Goal: Find specific page/section: Find specific page/section

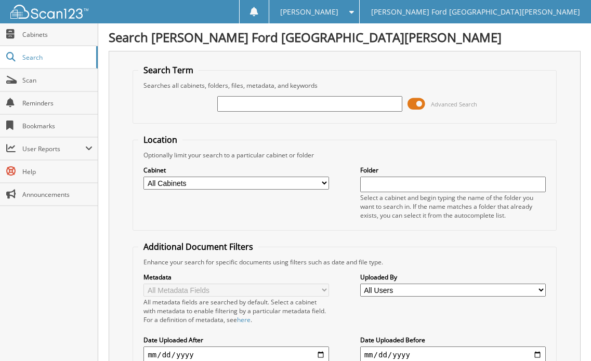
click at [346, 106] on input "text" at bounding box center [310, 104] width 186 height 16
type input "2547992"
click at [415, 103] on span at bounding box center [417, 104] width 18 height 16
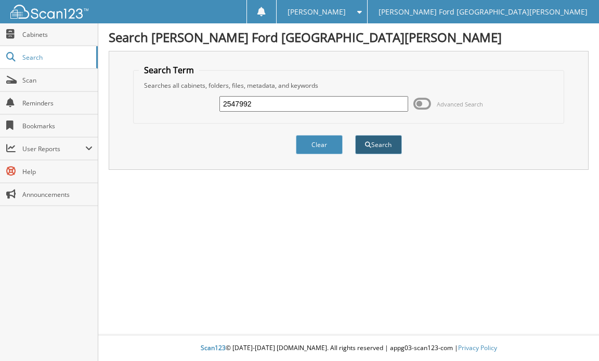
click at [374, 148] on button "Search" at bounding box center [378, 144] width 47 height 19
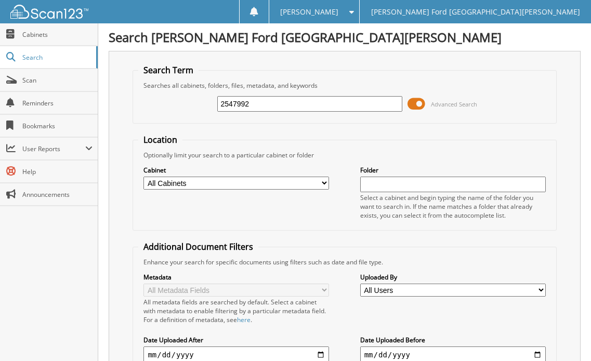
click at [412, 104] on span at bounding box center [417, 104] width 18 height 16
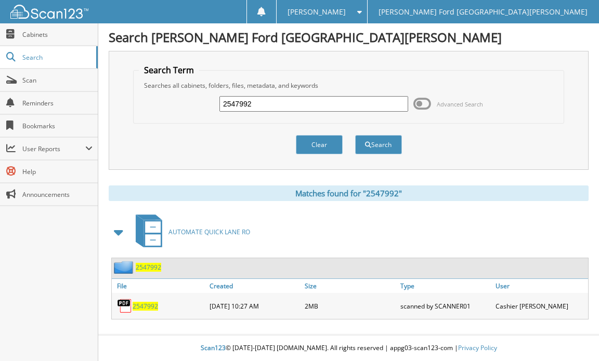
click at [149, 303] on span "2547992" at bounding box center [145, 306] width 25 height 9
